Goal: Check status: Check status

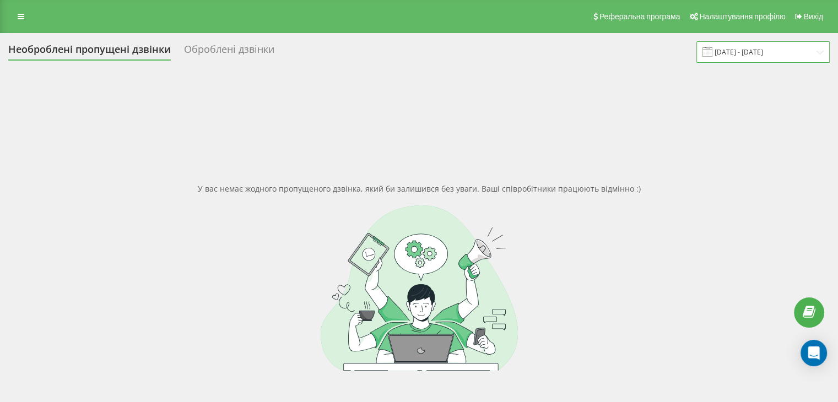
click at [760, 50] on input "[DATE] - [DATE]" at bounding box center [762, 51] width 133 height 21
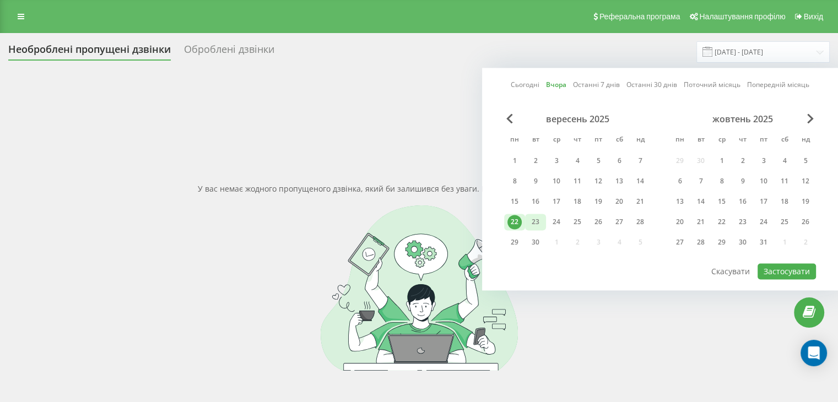
click at [534, 225] on div "23" at bounding box center [535, 222] width 14 height 14
click at [784, 275] on button "Застосувати" at bounding box center [786, 271] width 58 height 16
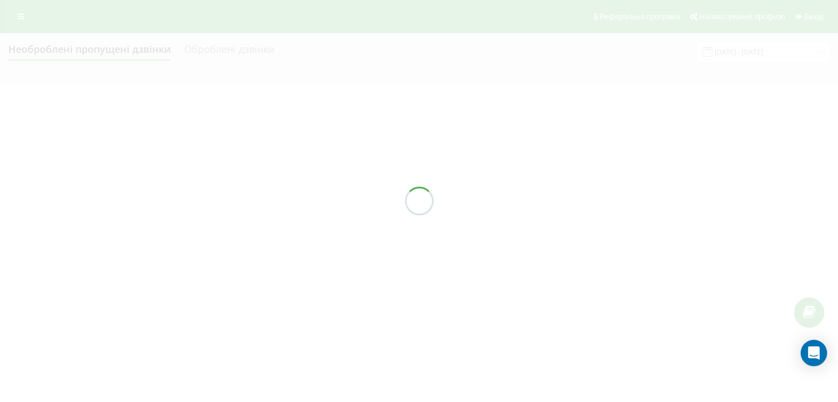
type input "[DATE] - [DATE]"
